Goal: Task Accomplishment & Management: Use online tool/utility

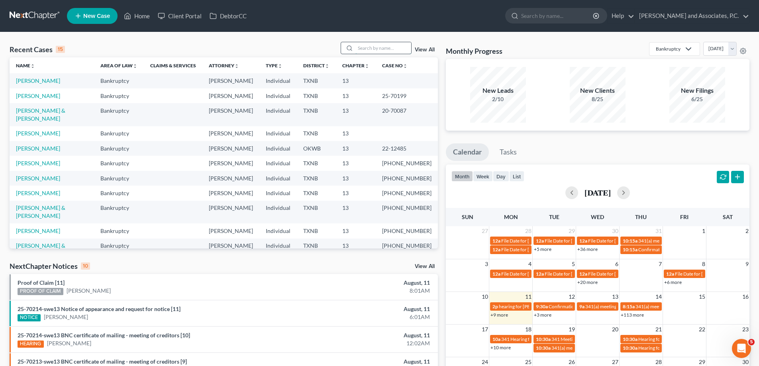
click at [366, 47] on input "search" at bounding box center [384, 48] width 56 height 12
type input "r"
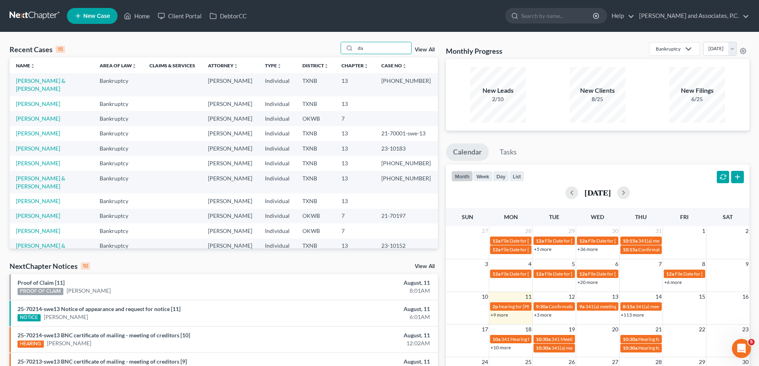
type input "d"
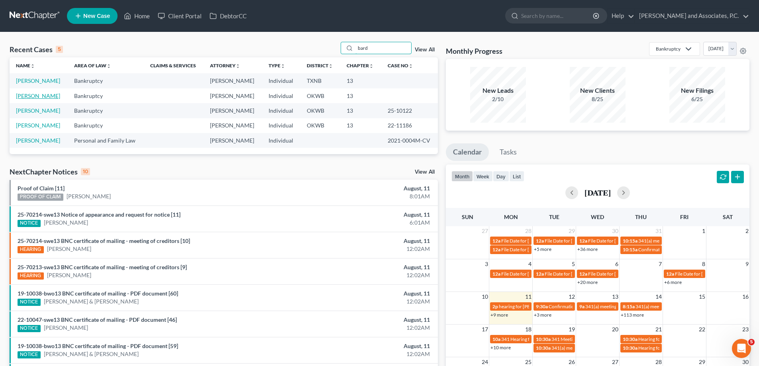
type input "bard"
click at [27, 94] on link "[PERSON_NAME]" at bounding box center [38, 95] width 44 height 7
select select "7"
select select "1"
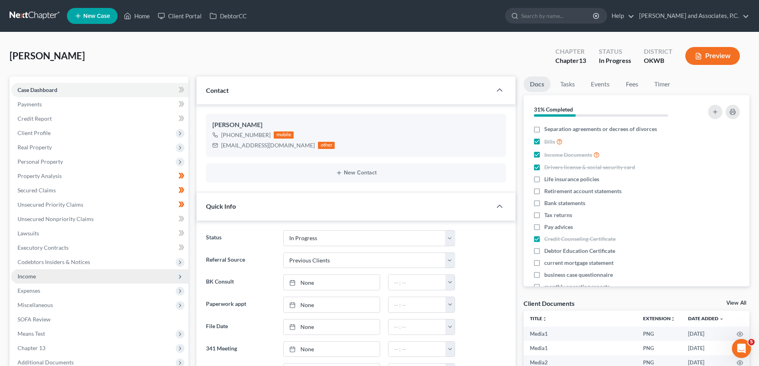
click at [29, 275] on span "Income" at bounding box center [27, 276] width 18 height 7
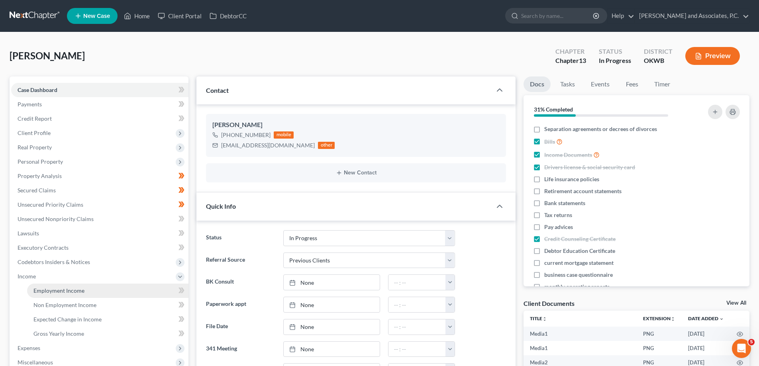
scroll to position [1829, 0]
click at [55, 292] on span "Employment Income" at bounding box center [58, 290] width 51 height 7
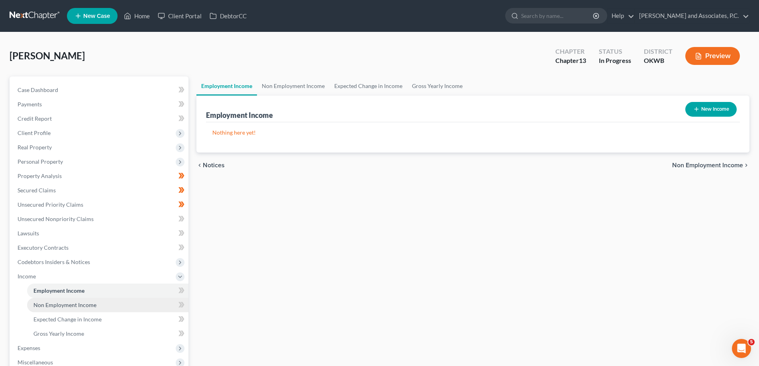
click at [55, 304] on span "Non Employment Income" at bounding box center [64, 305] width 63 height 7
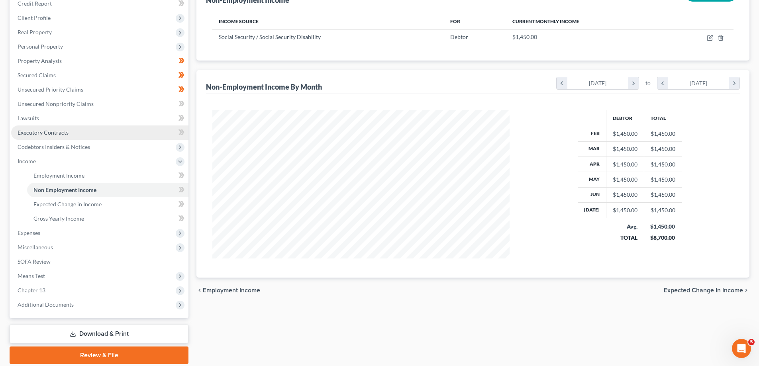
scroll to position [144, 0]
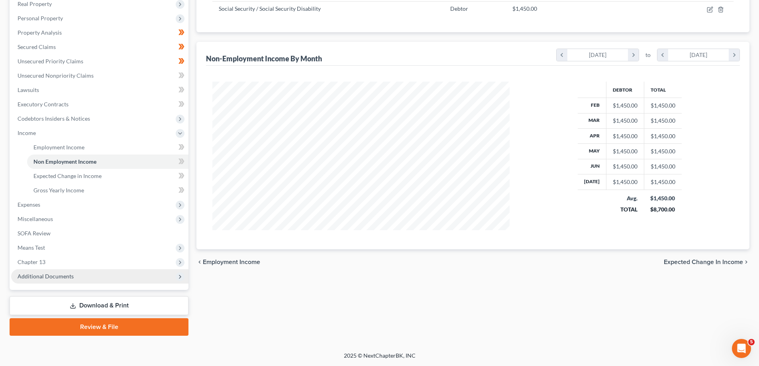
click at [43, 277] on span "Additional Documents" at bounding box center [46, 276] width 56 height 7
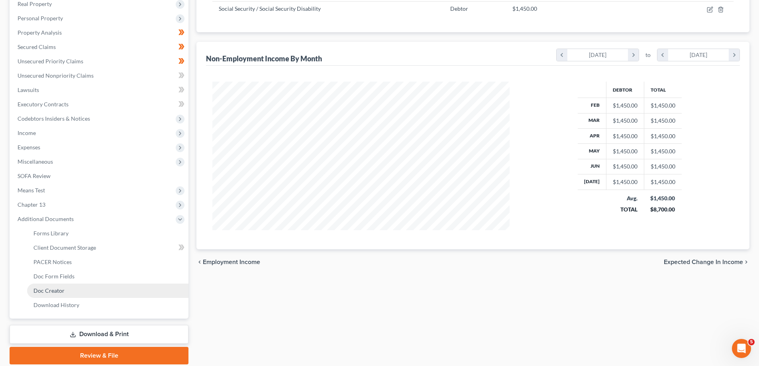
click at [48, 293] on span "Doc Creator" at bounding box center [48, 290] width 31 height 7
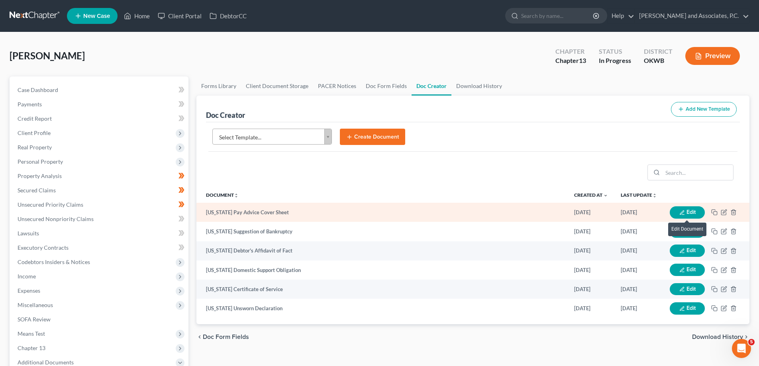
click at [691, 210] on button "Edit" at bounding box center [687, 212] width 35 height 12
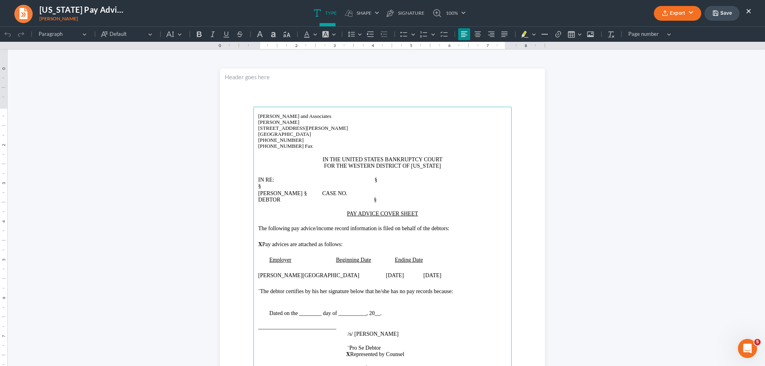
click at [368, 180] on span "IN RE: §" at bounding box center [317, 180] width 119 height 6
click at [749, 11] on button "×" at bounding box center [749, 11] width 6 height 10
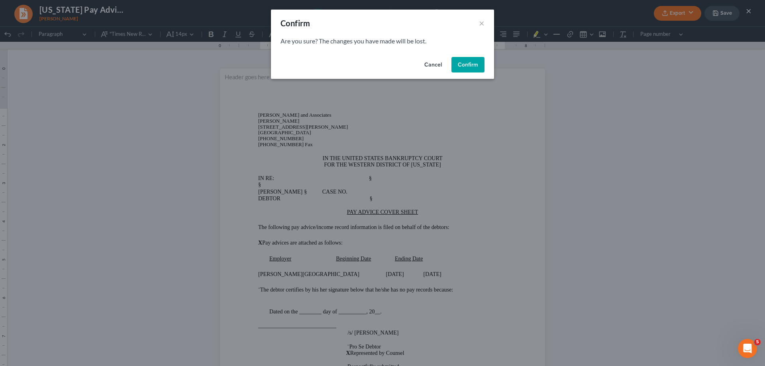
click at [467, 67] on button "Confirm" at bounding box center [468, 65] width 33 height 16
